Goal: Browse casually: Explore the website without a specific task or goal

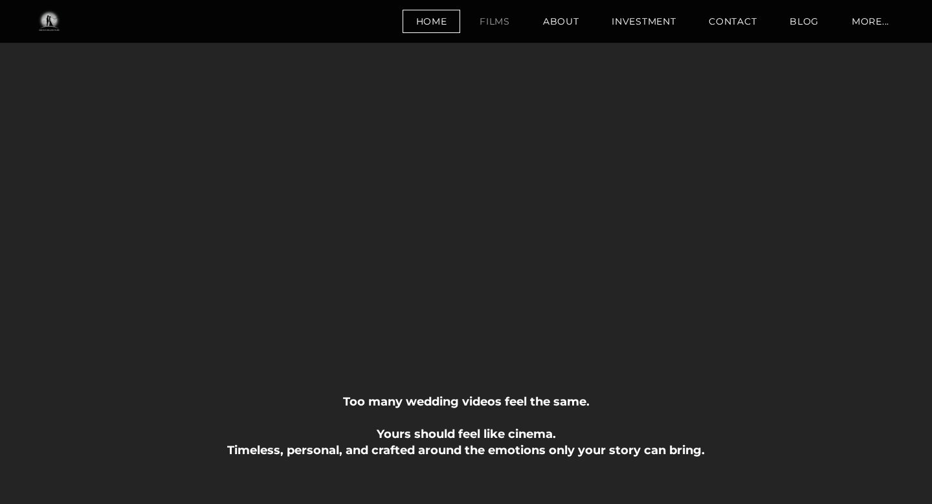
scroll to position [702, 0]
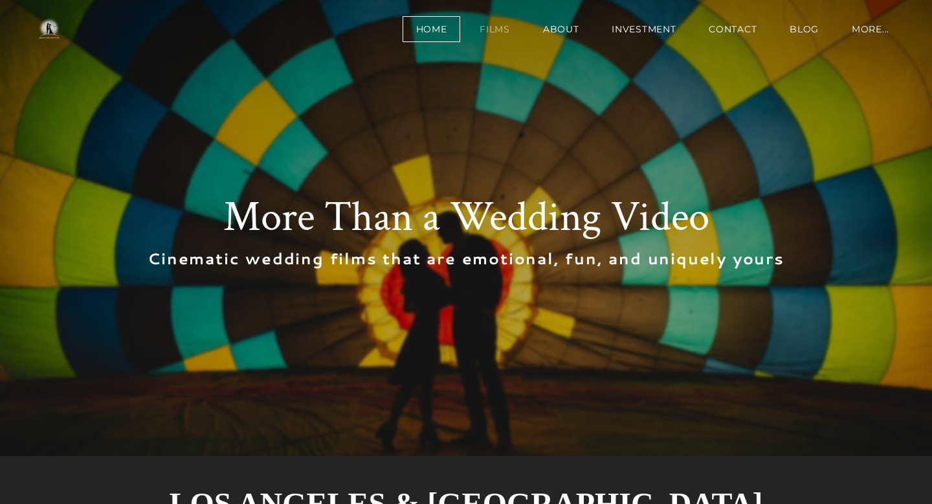
click at [513, 33] on link "Films" at bounding box center [495, 29] width 58 height 26
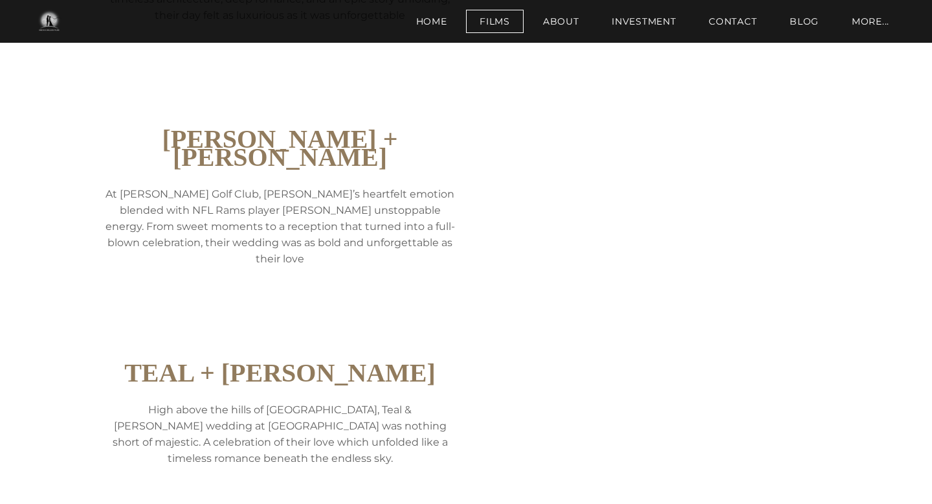
scroll to position [607, 0]
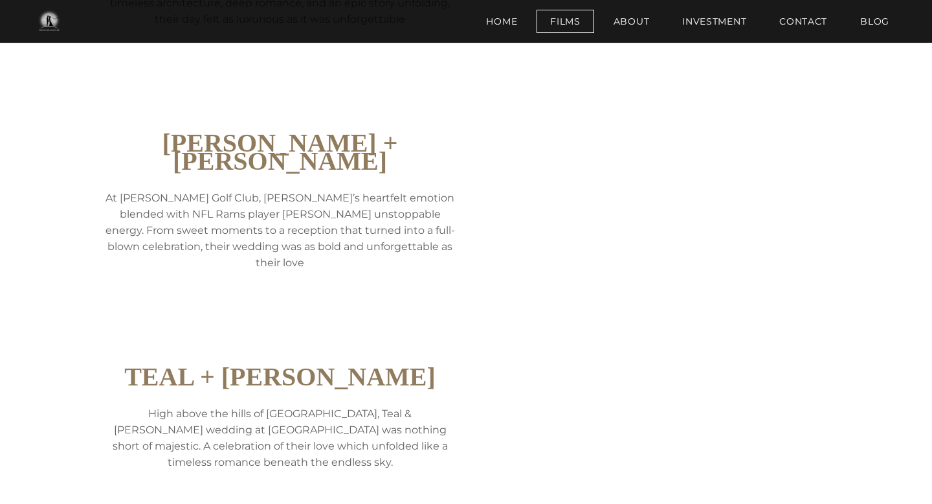
scroll to position [607, 0]
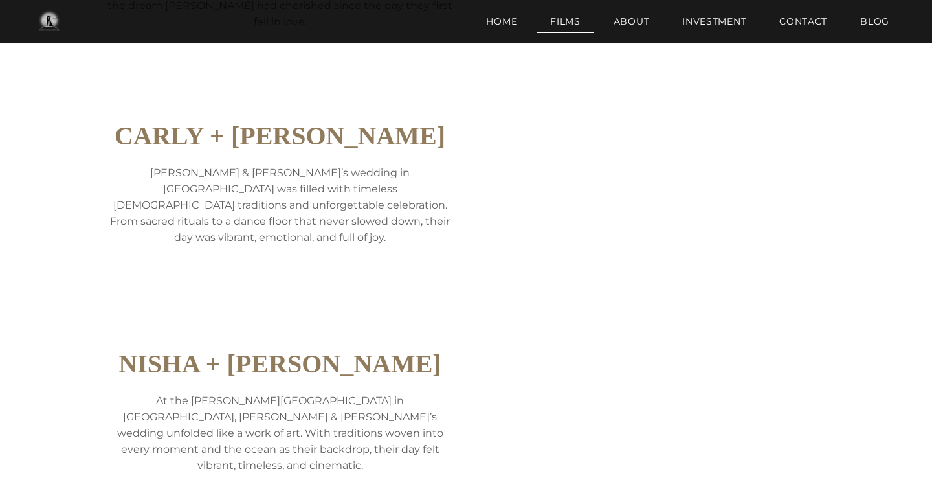
scroll to position [1332, 0]
